Goal: Navigation & Orientation: Find specific page/section

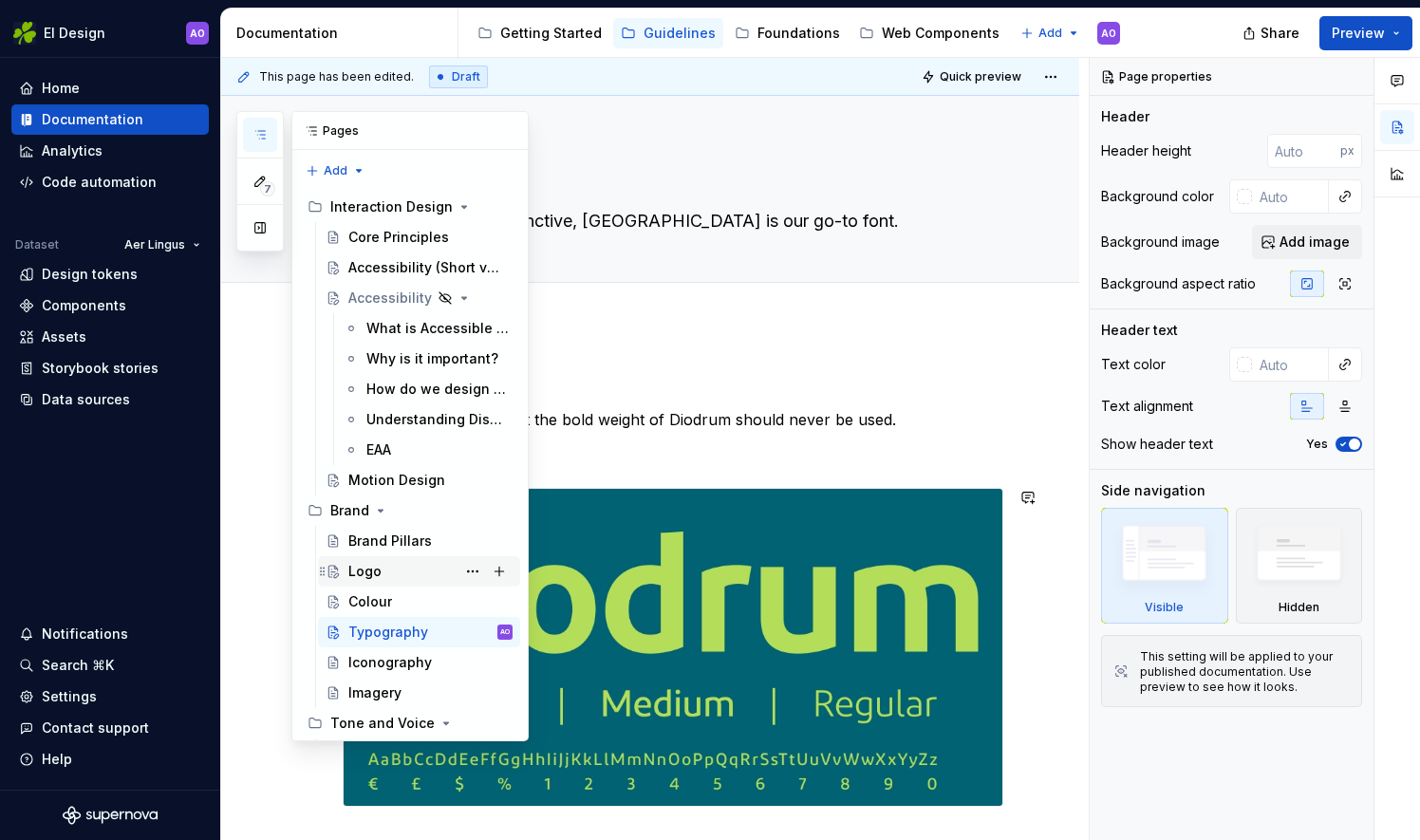
click at [369, 567] on div "Logo" at bounding box center [366, 571] width 34 height 19
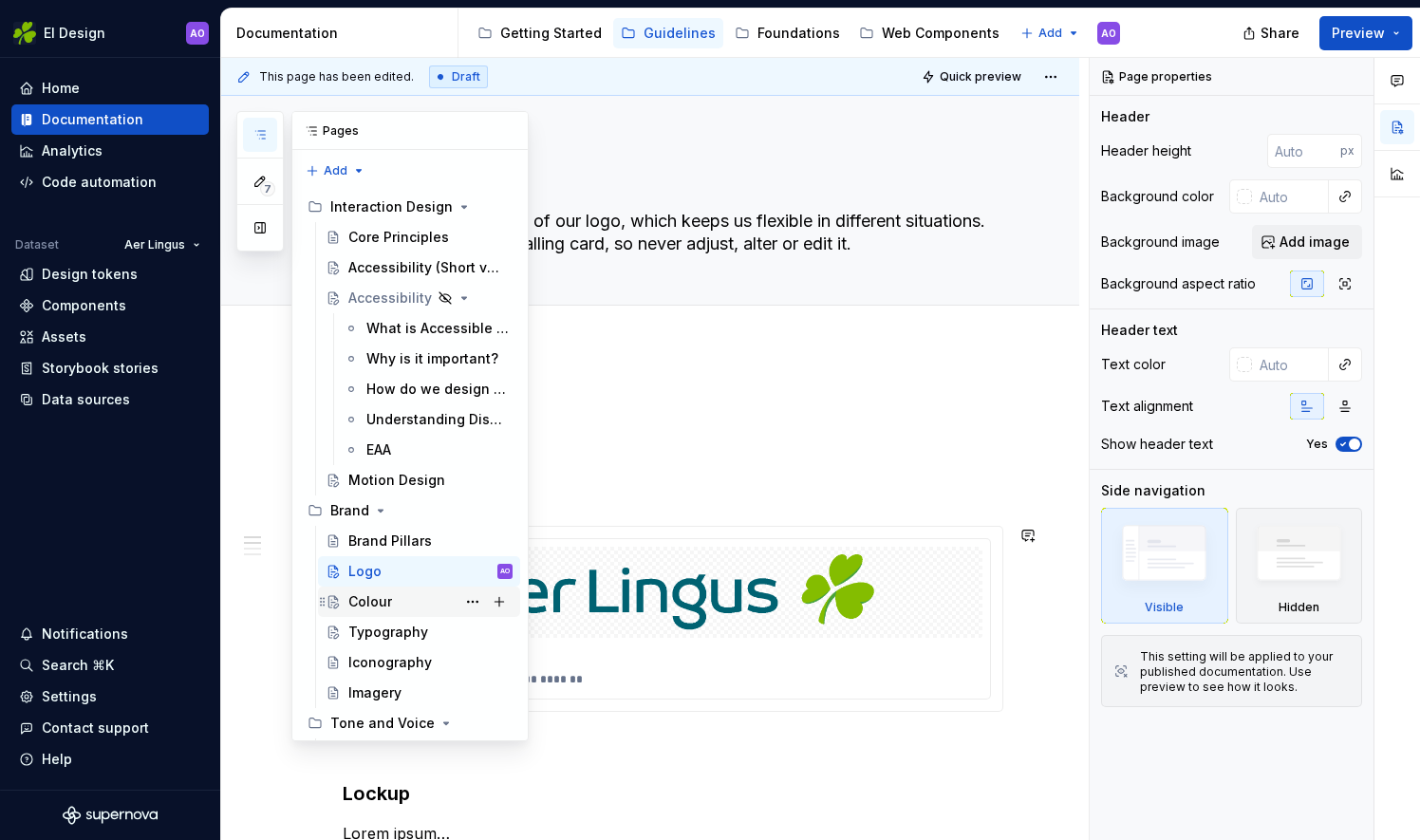
click at [393, 595] on div "Colour" at bounding box center [431, 602] width 164 height 27
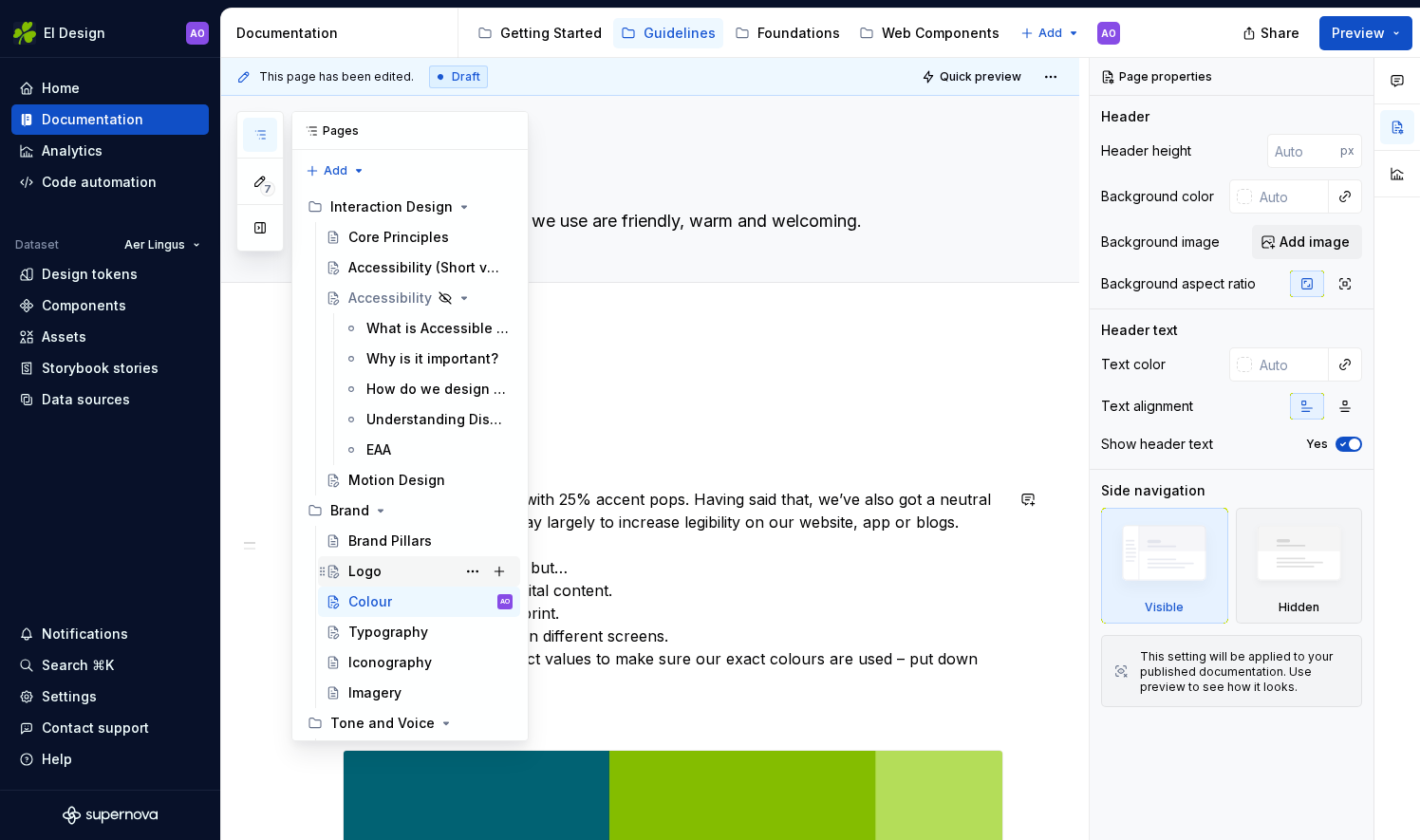
click at [391, 569] on div "Logo" at bounding box center [431, 571] width 164 height 27
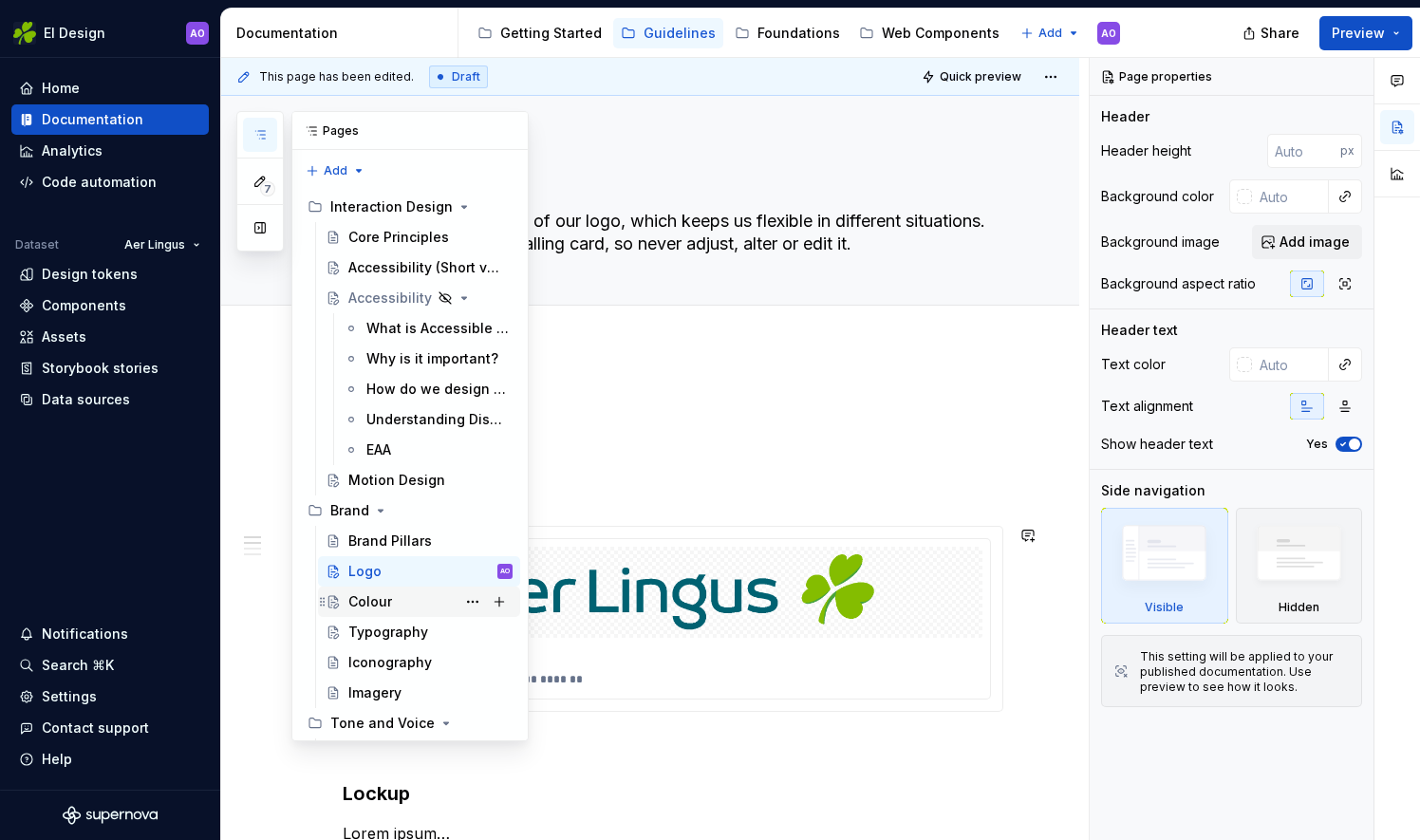
click at [391, 607] on div "Colour" at bounding box center [431, 602] width 164 height 27
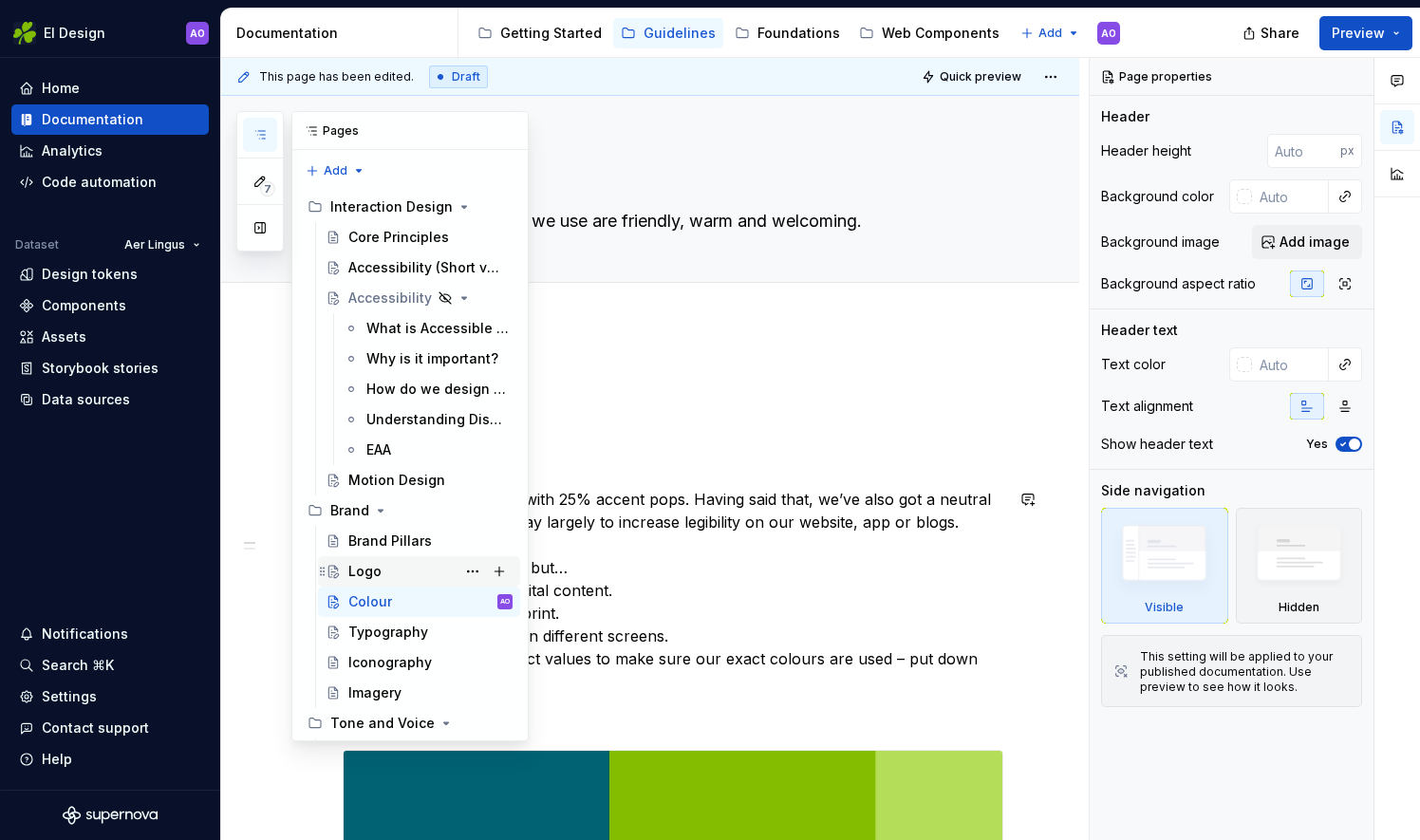
click at [383, 574] on div "Logo" at bounding box center [431, 571] width 164 height 27
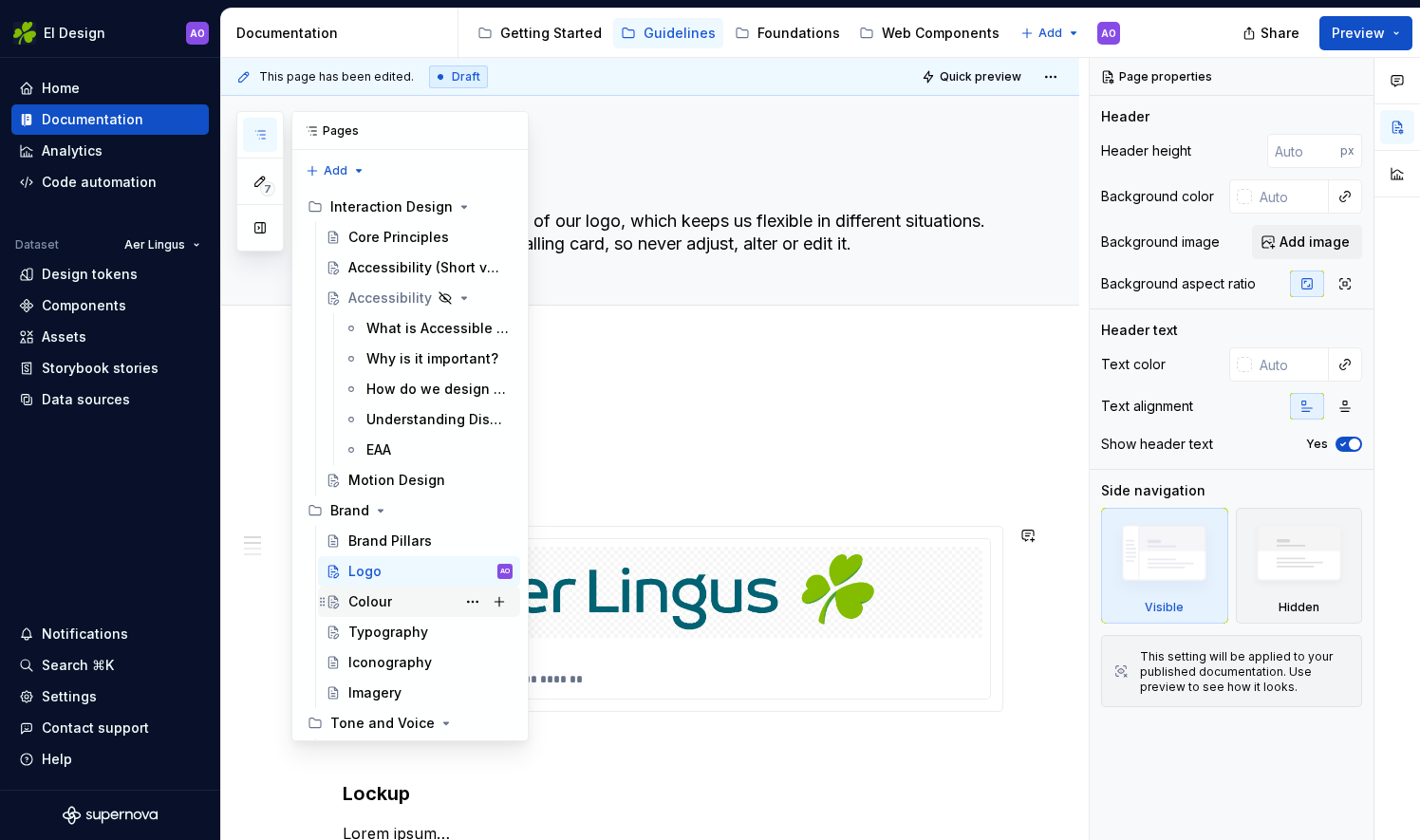
click at [390, 607] on div "Colour" at bounding box center [431, 602] width 164 height 27
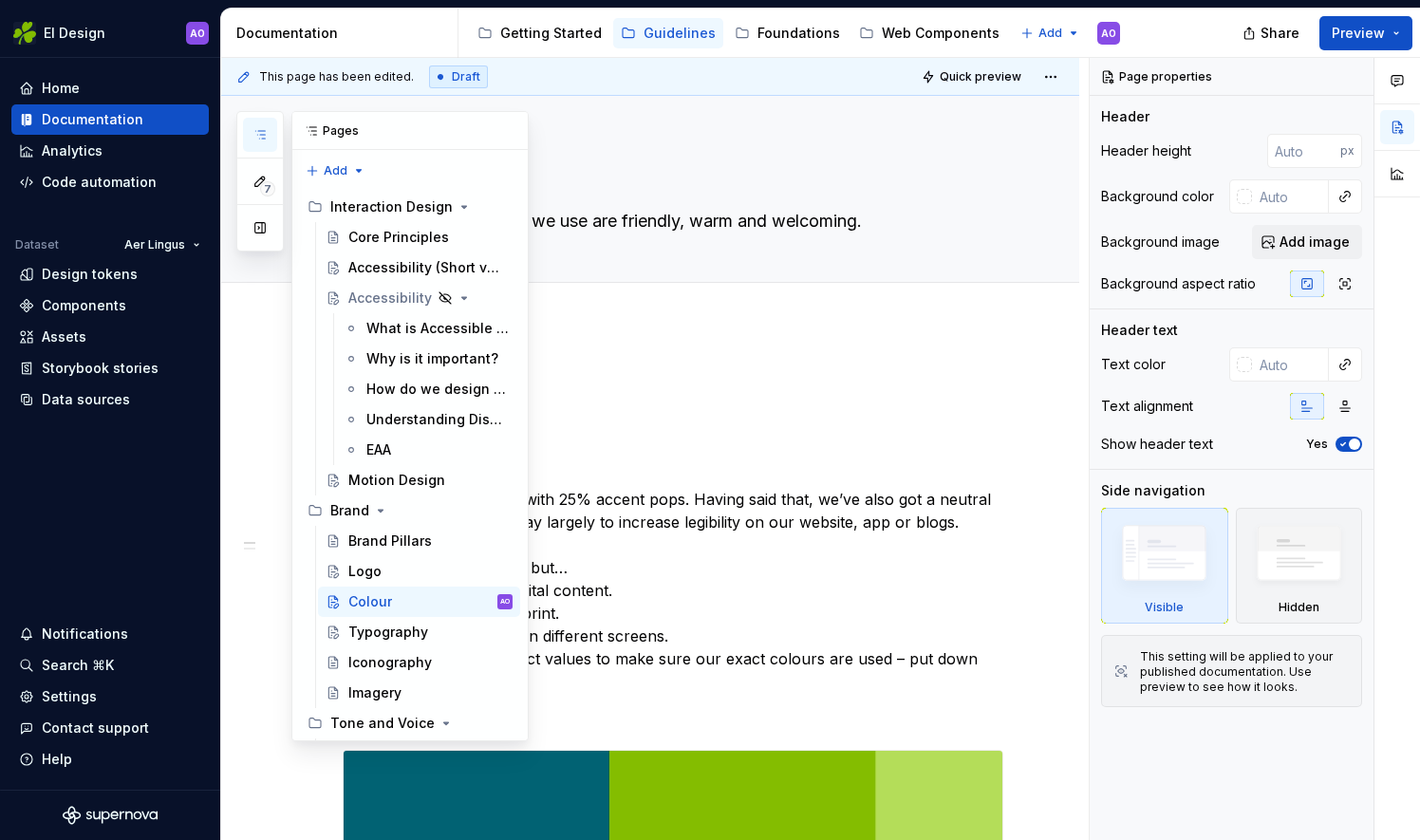
click at [258, 129] on icon "button" at bounding box center [260, 134] width 15 height 15
click at [503, 132] on button "button" at bounding box center [508, 130] width 27 height 27
click at [393, 575] on div "Logo" at bounding box center [431, 571] width 164 height 27
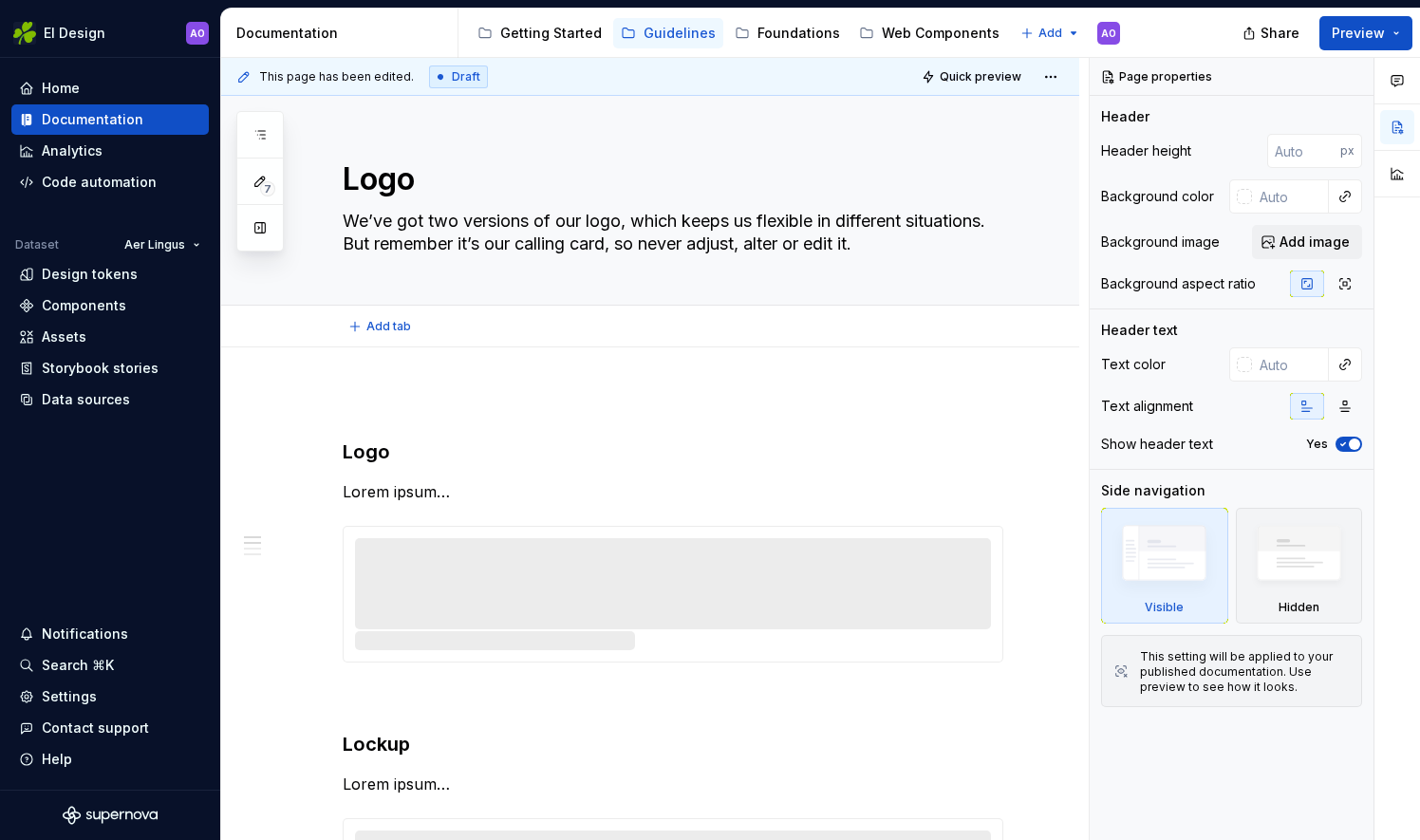
type textarea "*"
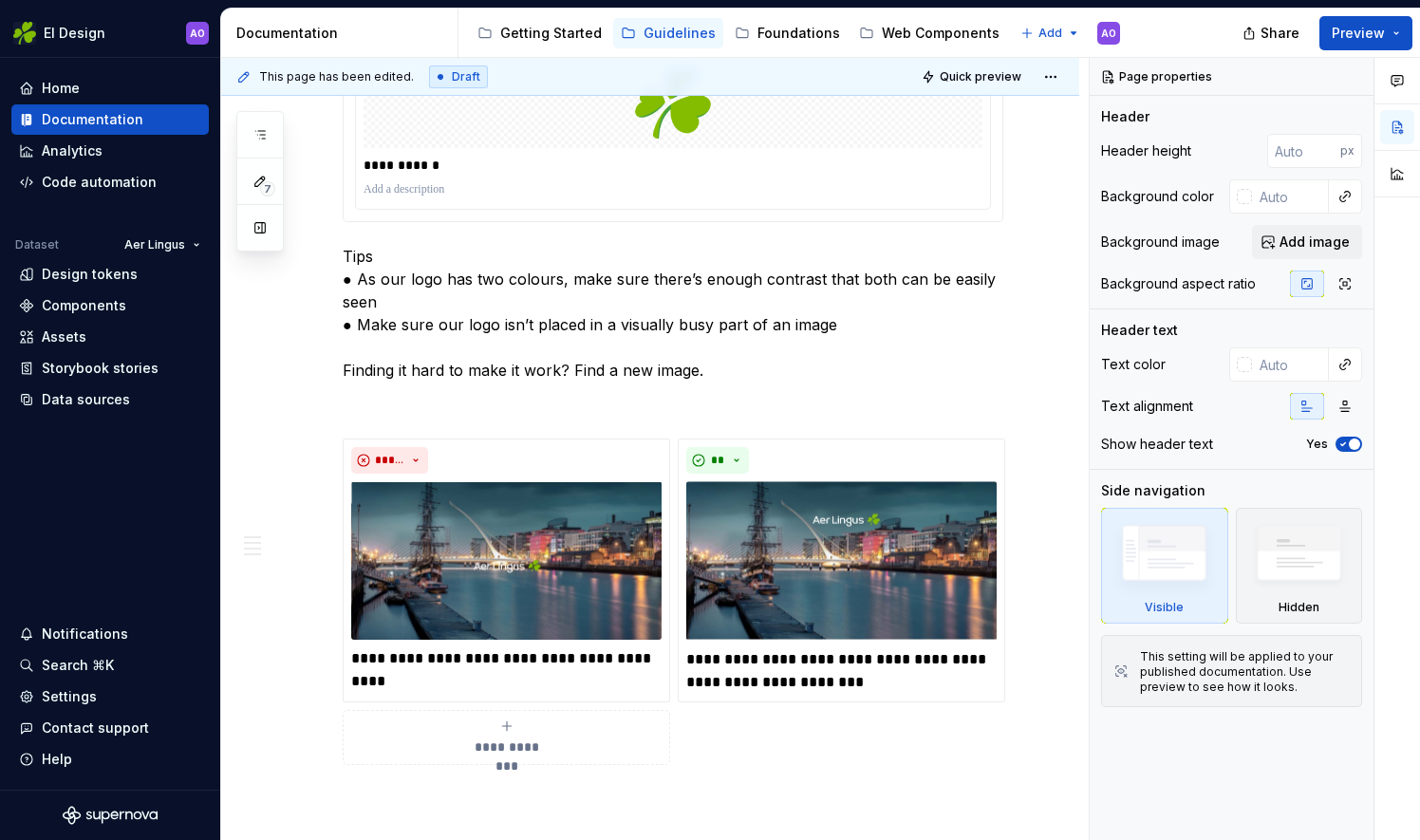
scroll to position [1564, 0]
